Goal: Task Accomplishment & Management: Use online tool/utility

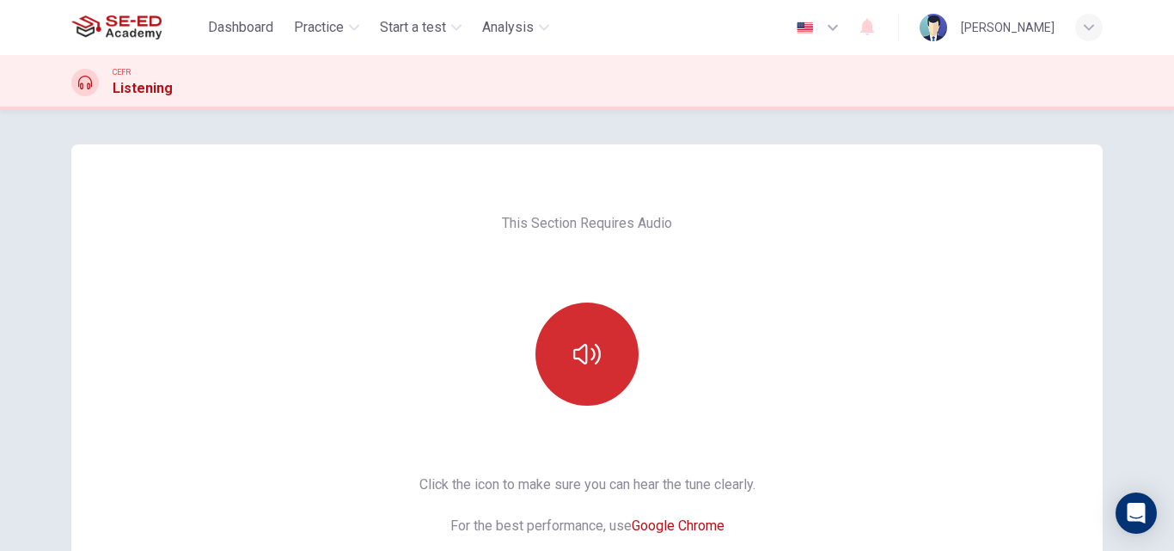
click at [564, 366] on button "button" at bounding box center [586, 353] width 103 height 103
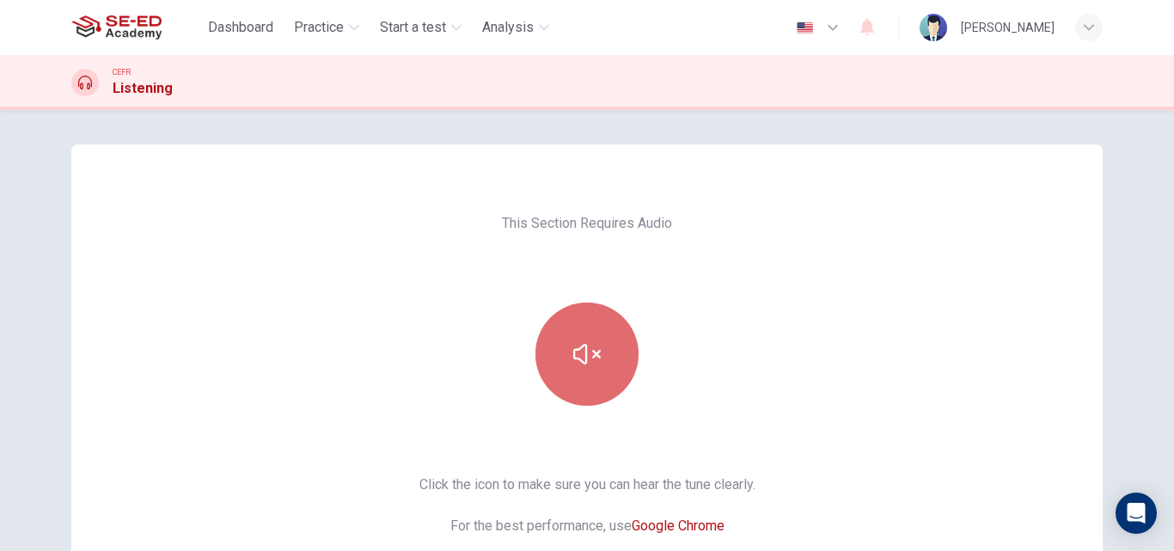
click at [580, 363] on icon "button" at bounding box center [586, 354] width 27 height 21
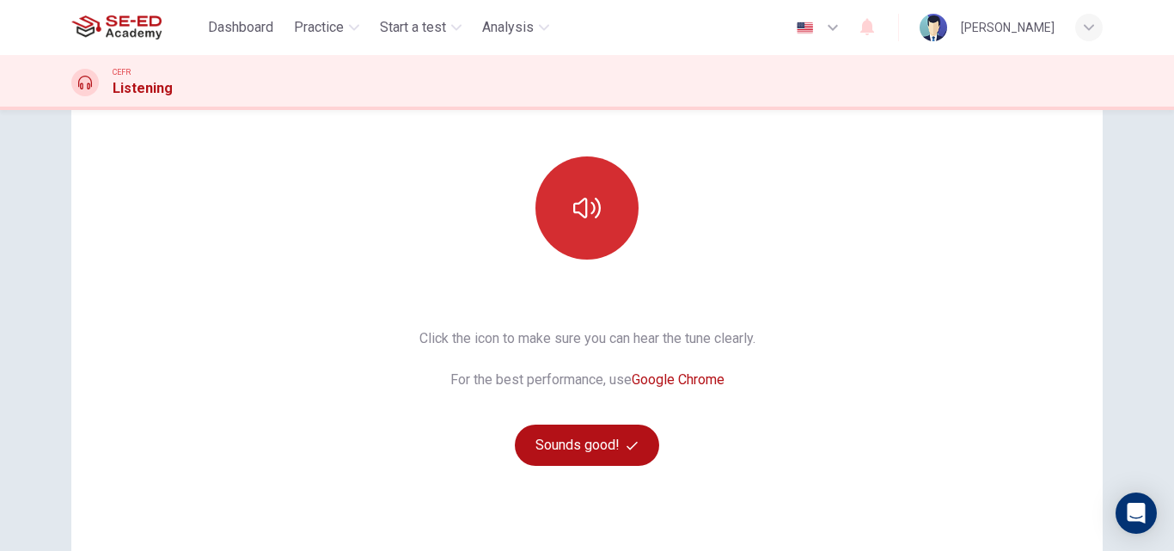
scroll to position [159, 0]
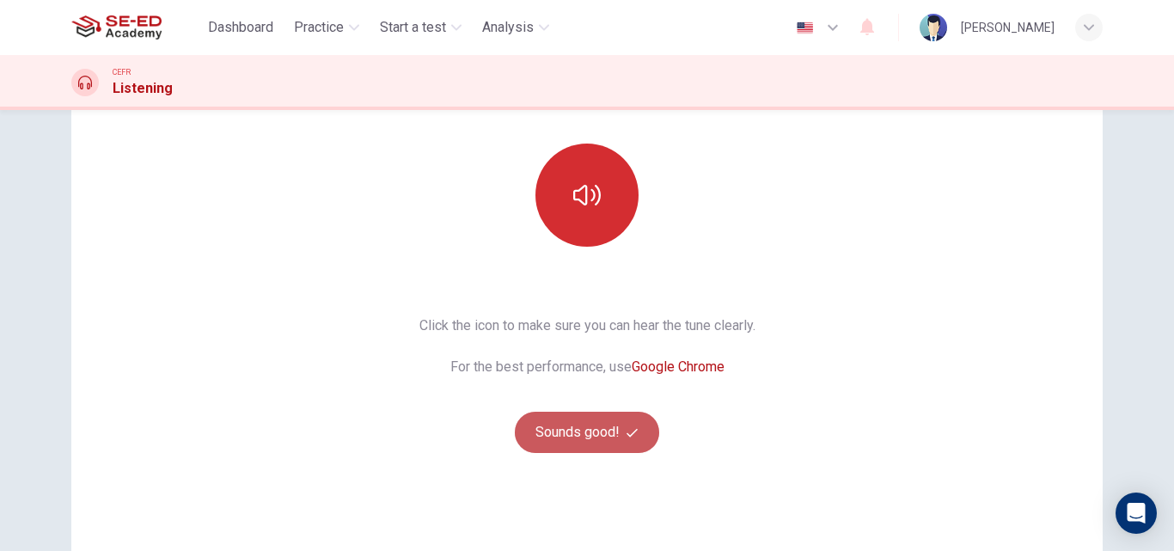
drag, startPoint x: 528, startPoint y: 437, endPoint x: 1173, endPoint y: 345, distance: 651.0
click at [529, 436] on button "Sounds good!" at bounding box center [587, 432] width 144 height 41
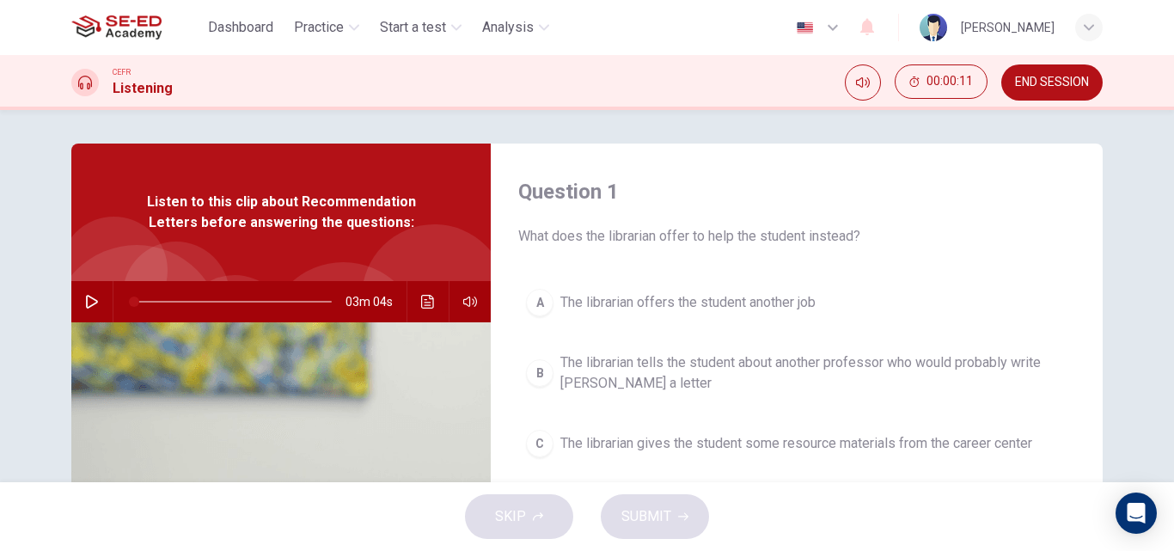
scroll to position [0, 0]
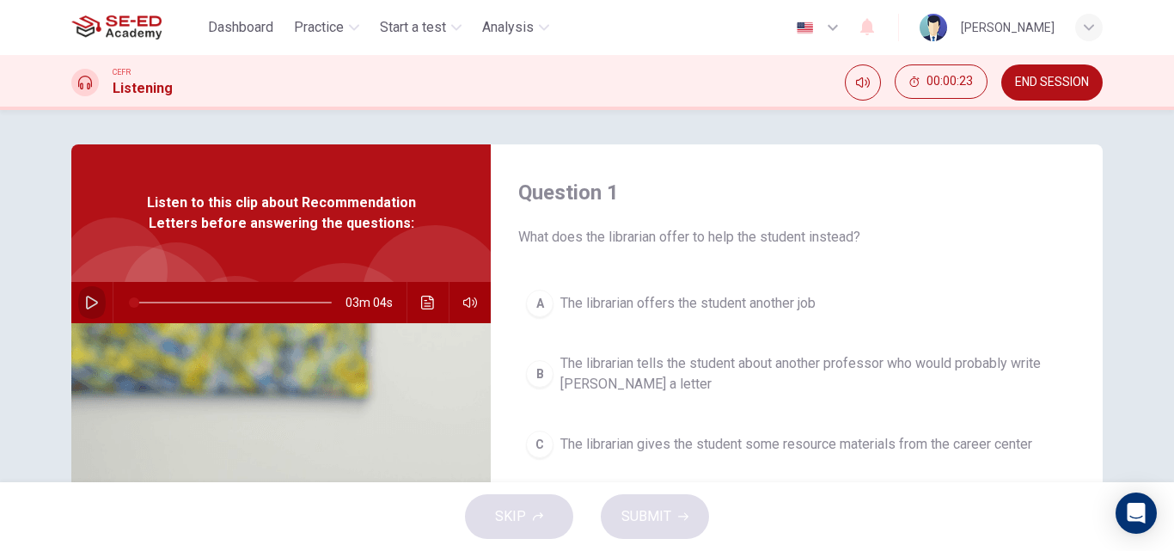
click at [82, 294] on button "button" at bounding box center [91, 302] width 27 height 41
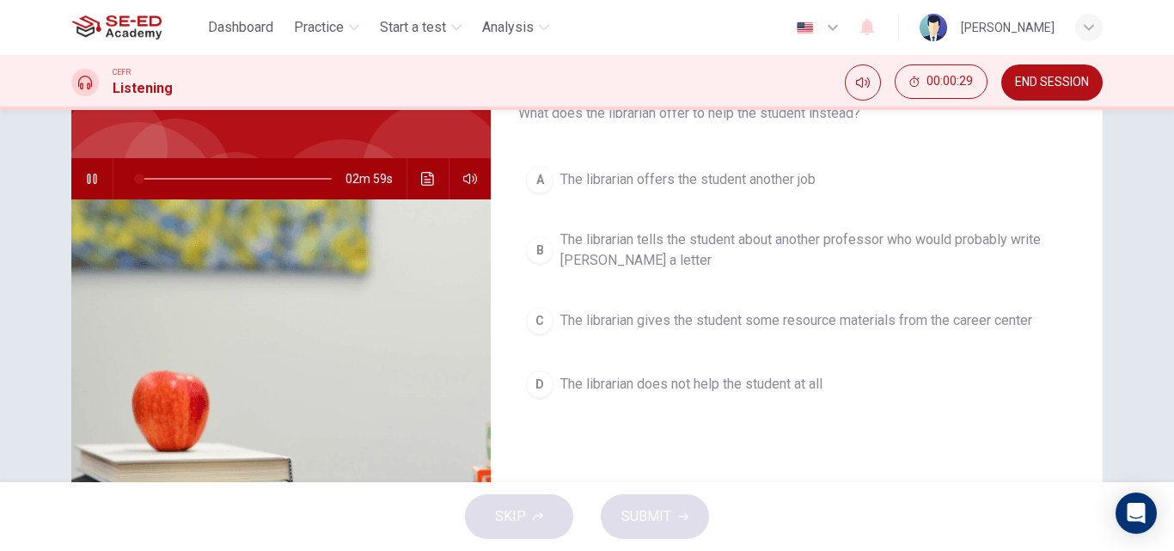
scroll to position [125, 0]
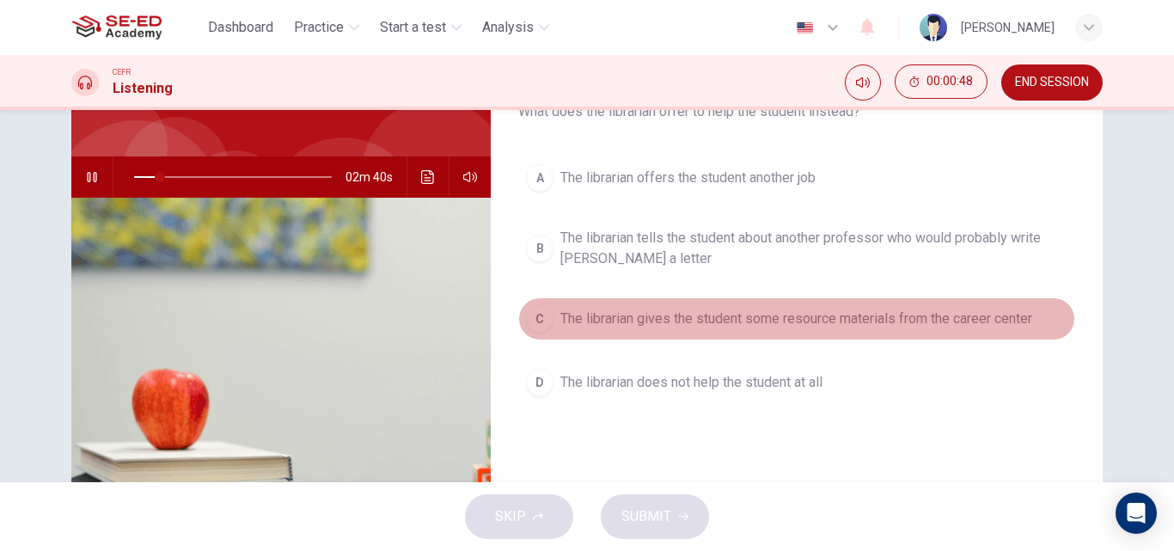
click at [541, 319] on div "C" at bounding box center [539, 318] width 27 height 27
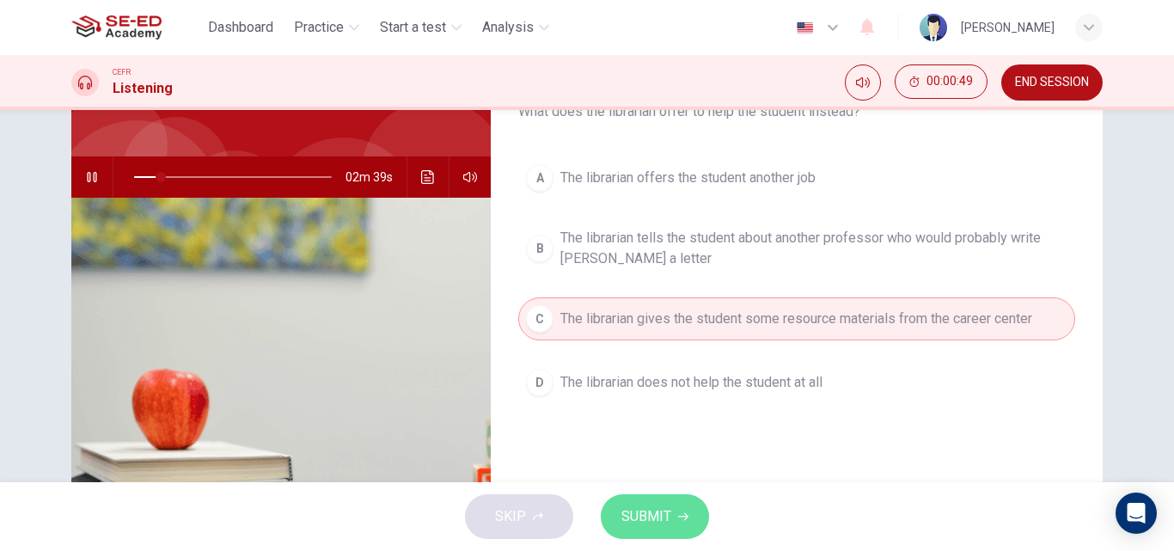
click at [671, 504] on button "SUBMIT" at bounding box center [655, 516] width 108 height 45
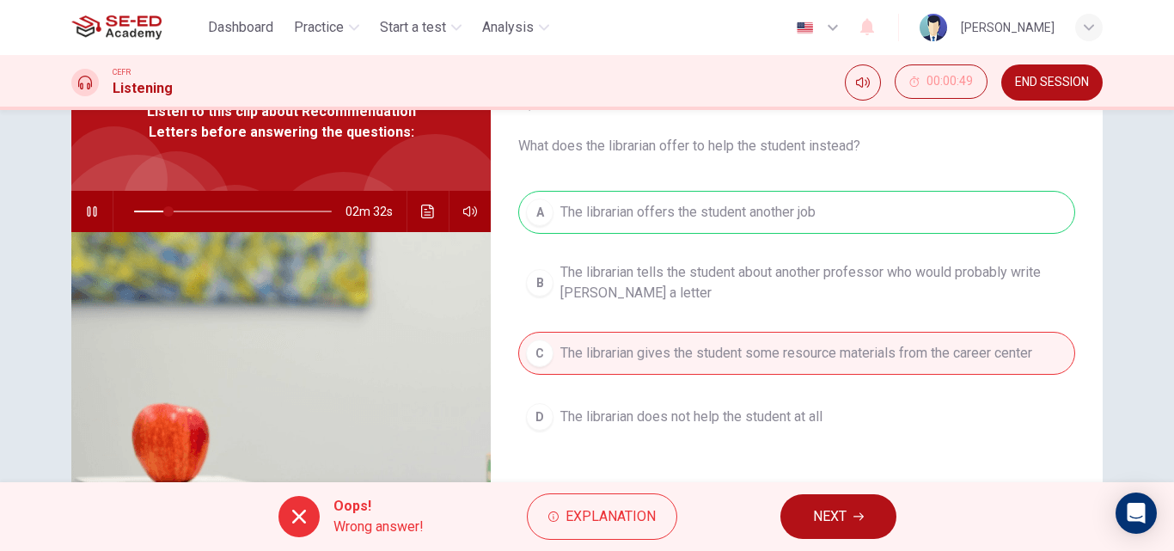
scroll to position [83, 0]
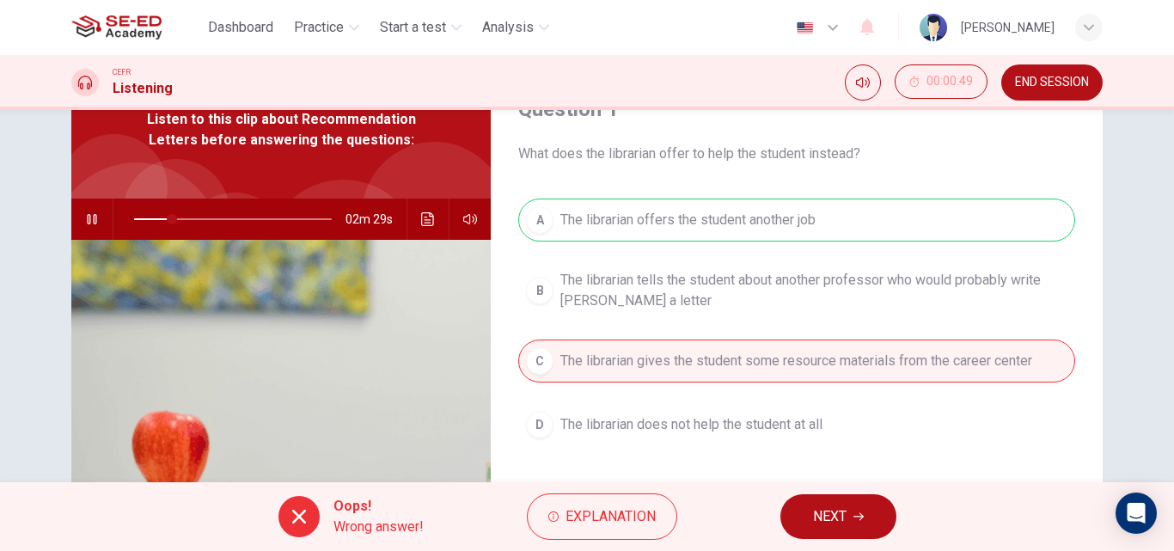
click at [308, 509] on div at bounding box center [298, 516] width 41 height 41
click at [827, 522] on span "NEXT" at bounding box center [830, 516] width 34 height 24
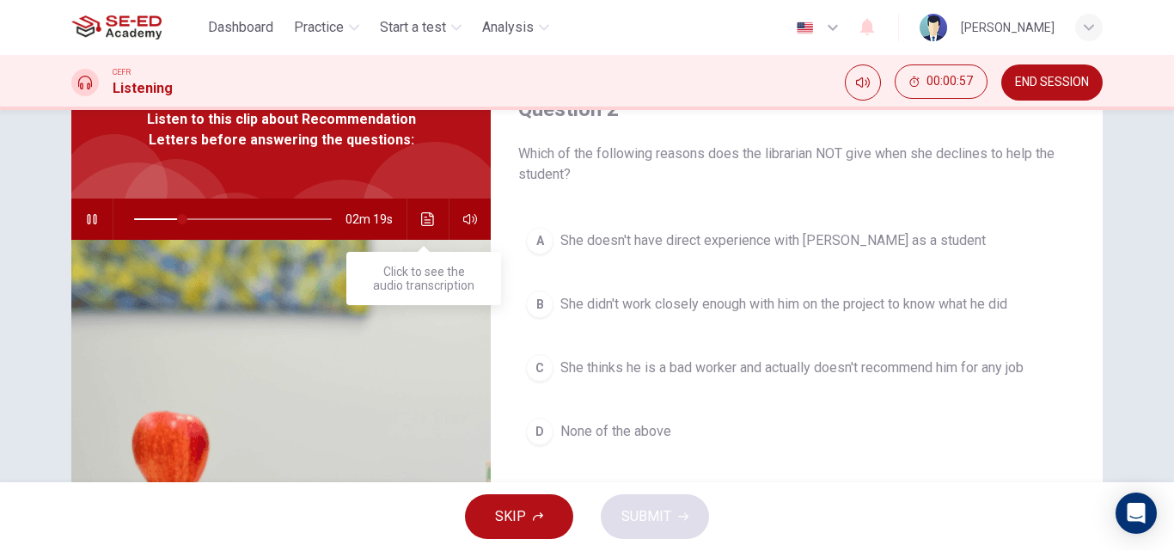
click at [421, 215] on icon "Click to see the audio transcription" at bounding box center [428, 219] width 14 height 14
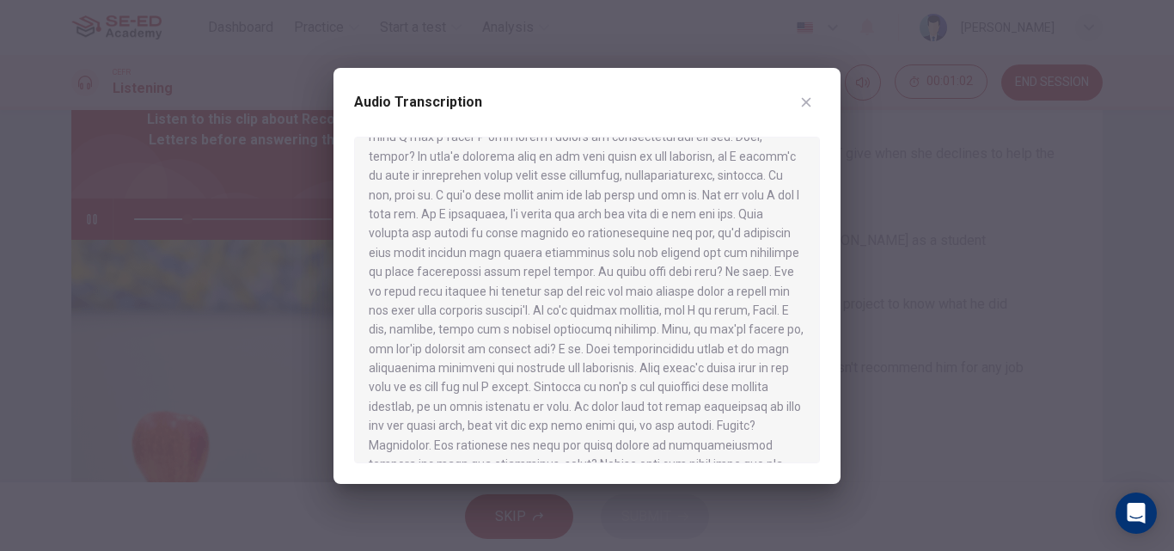
scroll to position [414, 0]
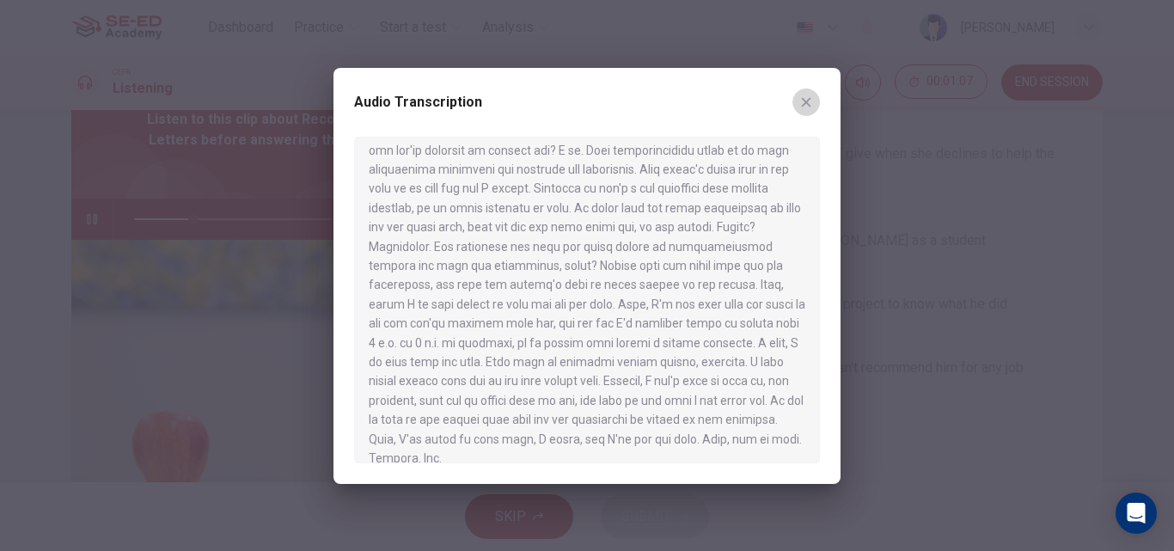
click at [796, 100] on button "button" at bounding box center [805, 101] width 27 height 27
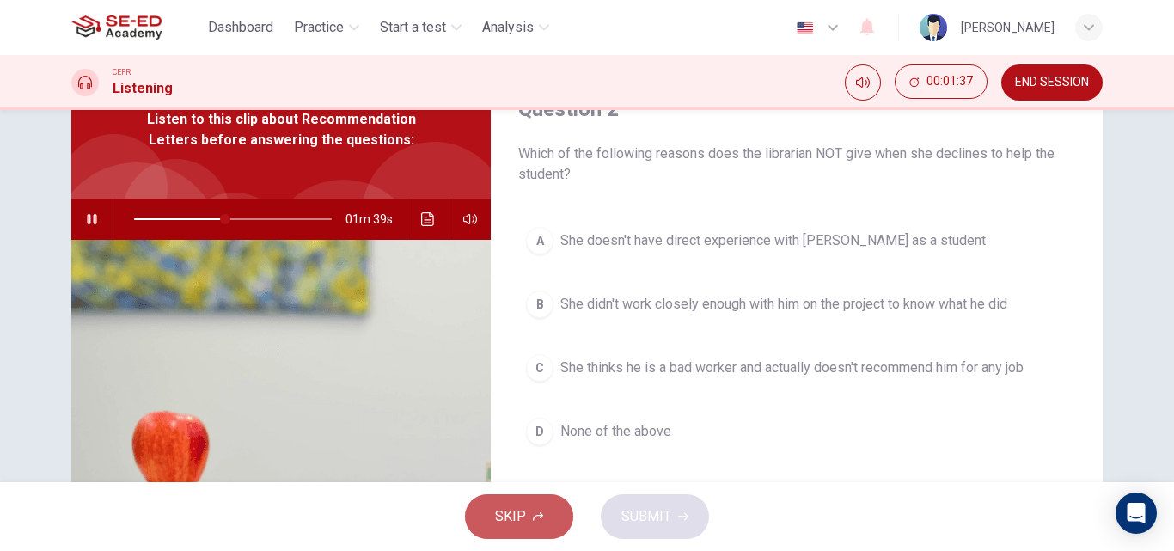
click at [529, 522] on button "SKIP" at bounding box center [519, 516] width 108 height 45
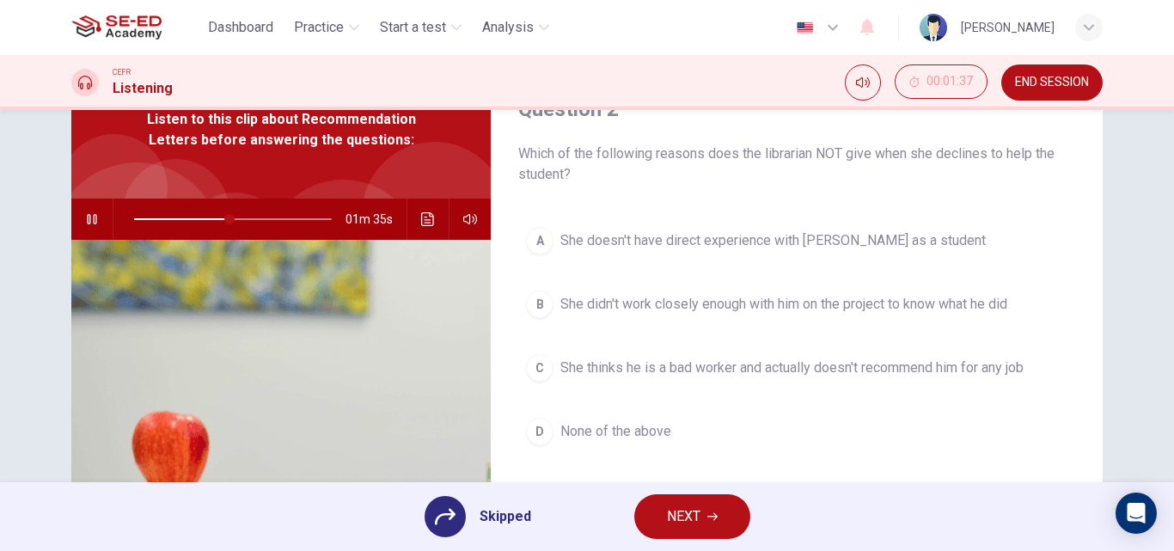
drag, startPoint x: 437, startPoint y: 500, endPoint x: 448, endPoint y: 518, distance: 20.8
click at [437, 501] on div at bounding box center [444, 516] width 41 height 41
click at [448, 518] on icon at bounding box center [445, 516] width 21 height 21
click at [296, 217] on span at bounding box center [233, 219] width 198 height 24
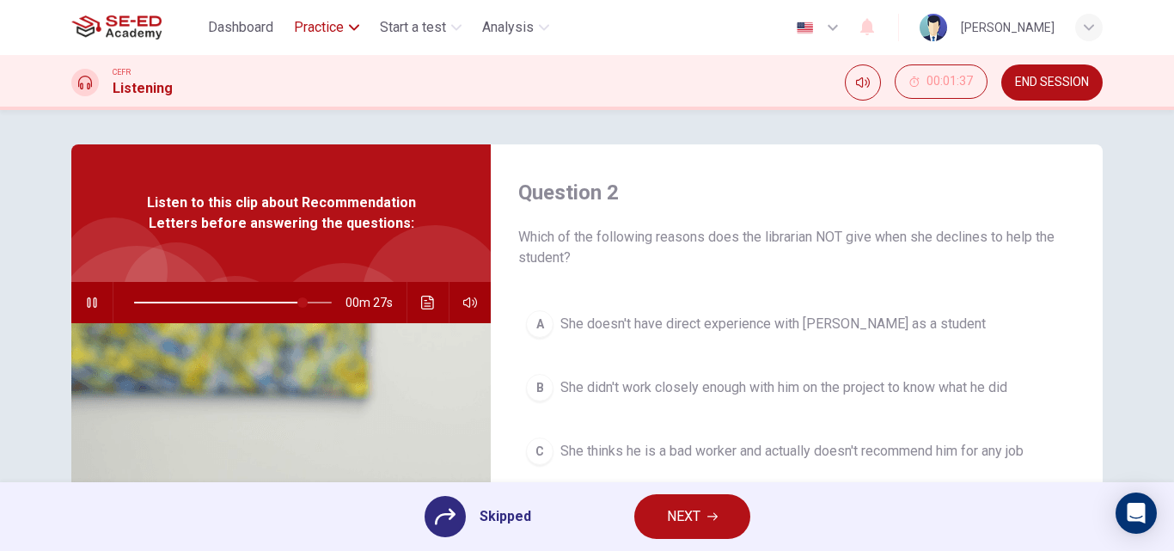
type input "86"
click at [246, 27] on span "Dashboard" at bounding box center [240, 27] width 65 height 21
